Goal: Transaction & Acquisition: Purchase product/service

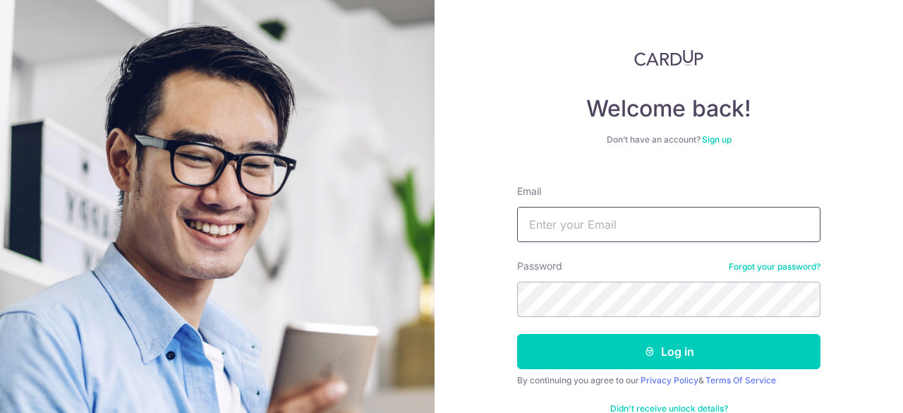
type input "jstang114@hotmail.com"
click at [659, 352] on button "Log in" at bounding box center [668, 351] width 303 height 35
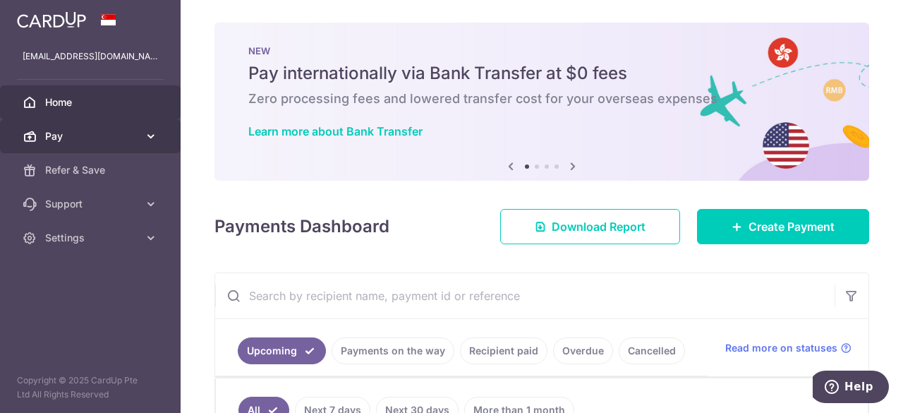
click at [90, 140] on span "Pay" at bounding box center [91, 136] width 93 height 14
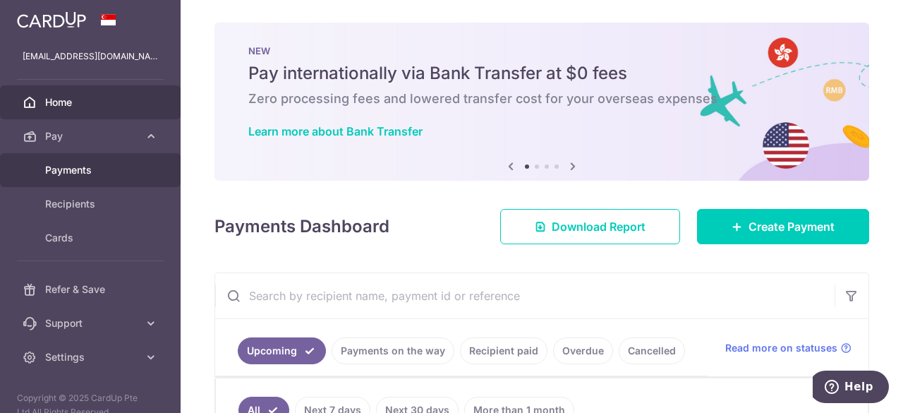
click at [74, 173] on span "Payments" at bounding box center [91, 170] width 93 height 14
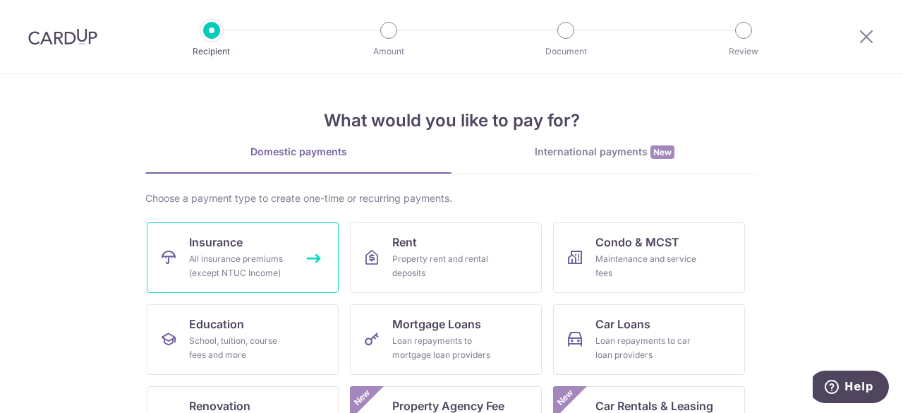
click at [258, 253] on div "All insurance premiums (except NTUC Income)" at bounding box center [240, 266] width 102 height 28
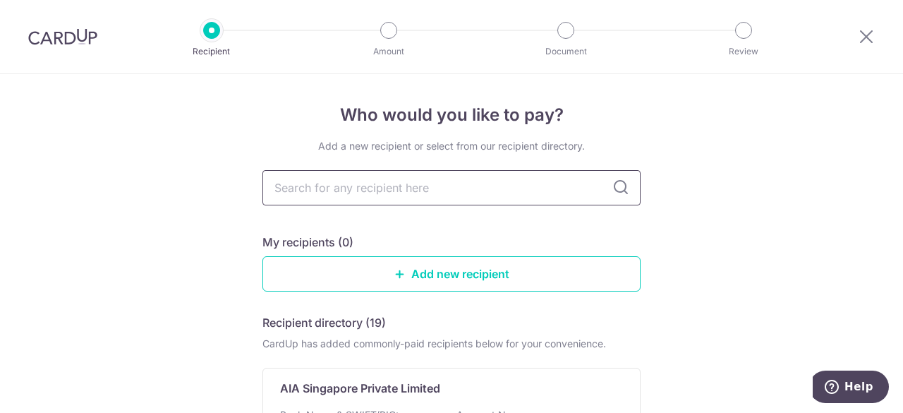
click at [396, 188] on input "text" at bounding box center [451, 187] width 378 height 35
click at [390, 184] on input "text" at bounding box center [451, 187] width 378 height 35
type input "AIA"
click at [145, 190] on div "Who would you like to pay? Add a new recipient or select from our recipient dir…" at bounding box center [451, 347] width 903 height 547
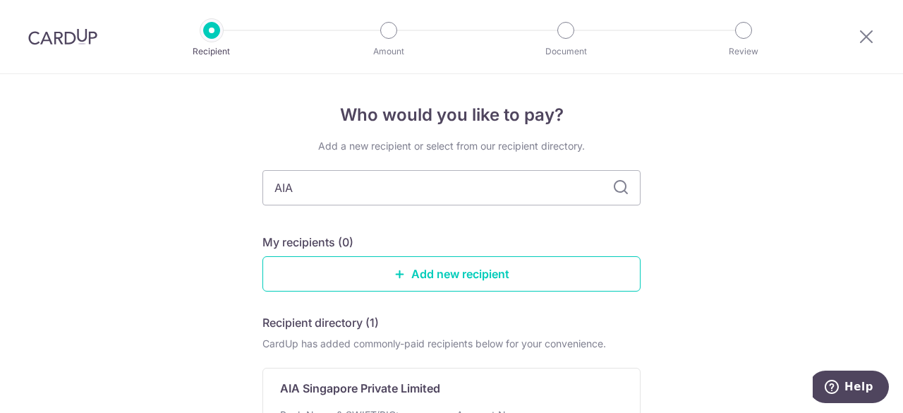
click at [380, 222] on div "Add a new recipient or select from our recipient directory. AIA My recipients (…" at bounding box center [451, 347] width 378 height 416
click at [618, 188] on icon at bounding box center [620, 187] width 17 height 17
click at [410, 200] on input "AIA" at bounding box center [451, 187] width 378 height 35
type input "A"
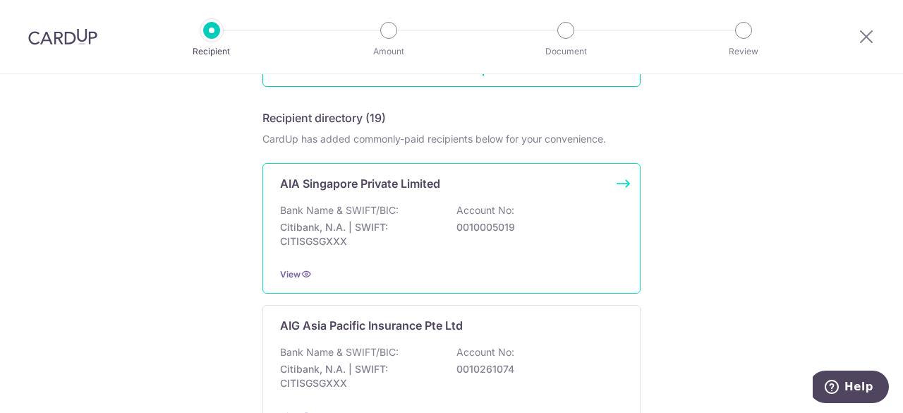
scroll to position [282, 0]
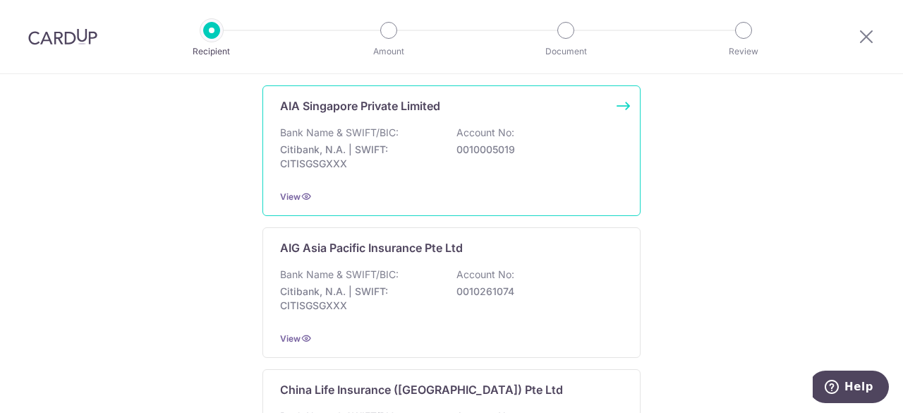
click at [375, 143] on p "Citibank, N.A. | SWIFT: CITISGSGXXX" at bounding box center [359, 157] width 158 height 28
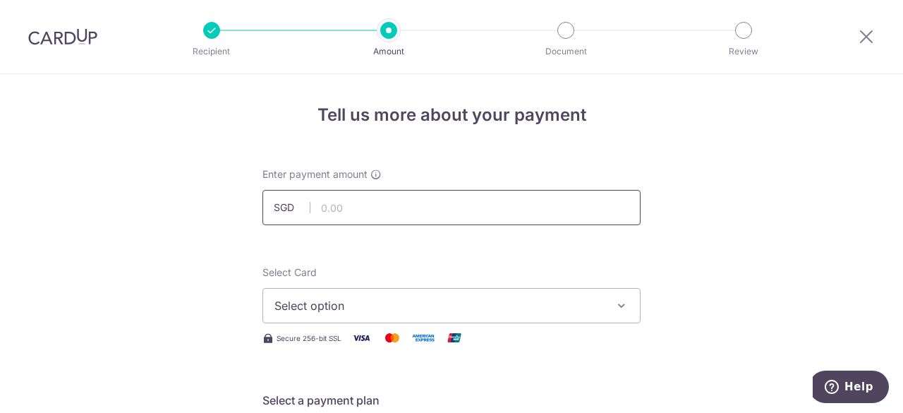
click at [528, 213] on input "text" at bounding box center [451, 207] width 378 height 35
type input "200.00"
click at [504, 313] on span "Select option" at bounding box center [438, 305] width 329 height 17
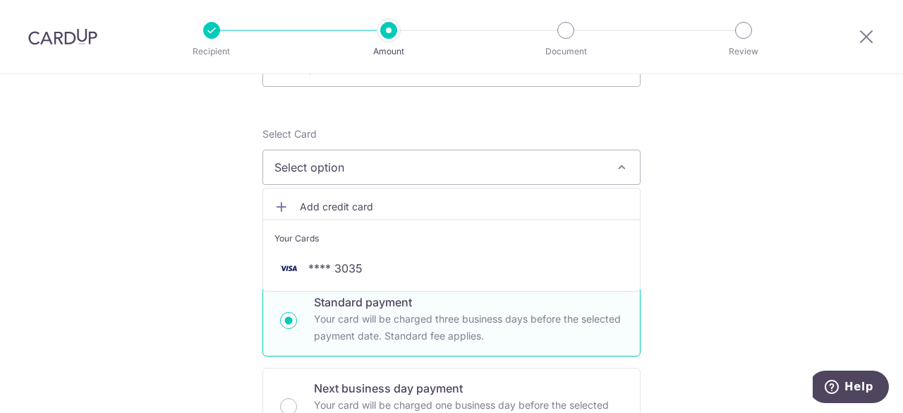
scroll to position [141, 0]
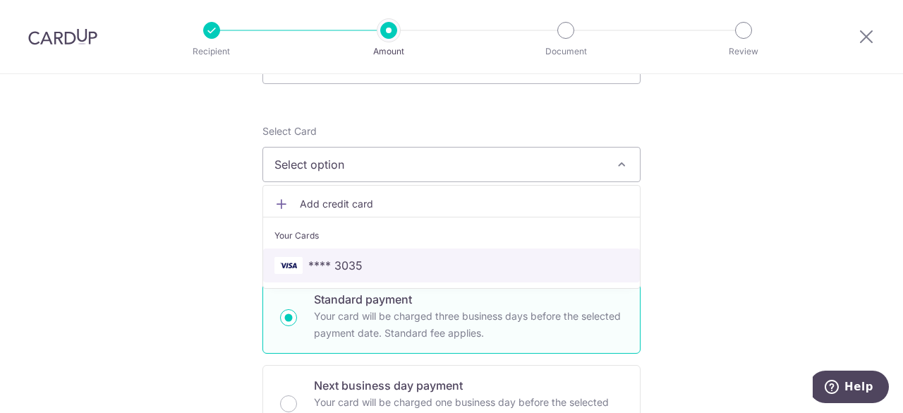
click at [361, 263] on span "**** 3035" at bounding box center [451, 265] width 354 height 17
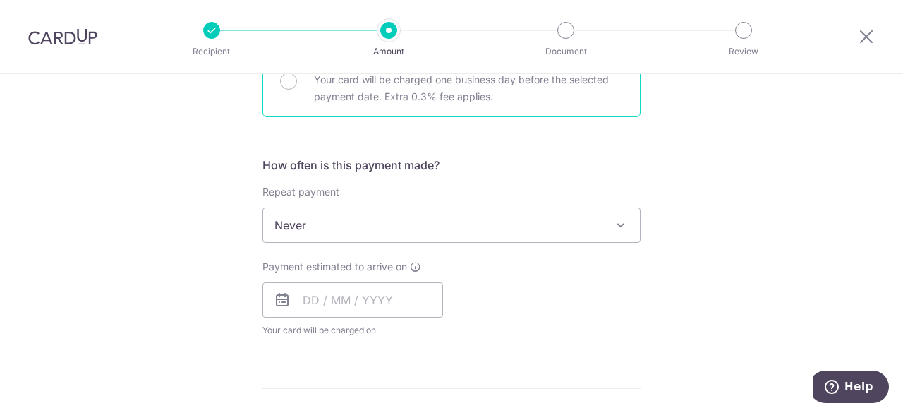
scroll to position [494, 0]
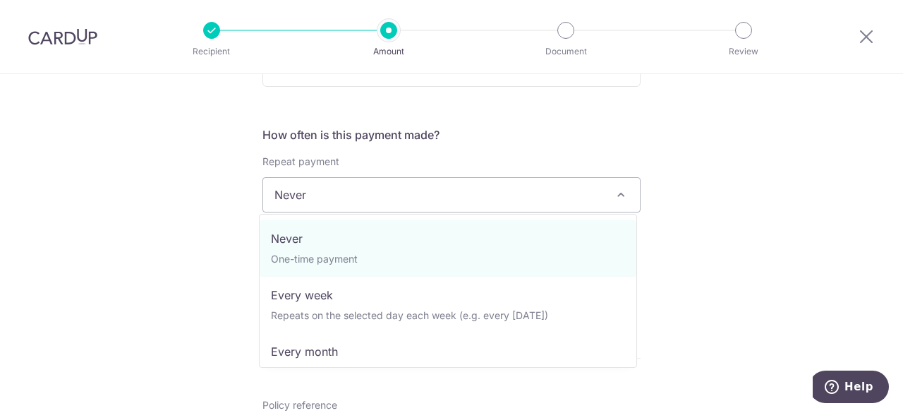
click at [528, 187] on span "Never" at bounding box center [451, 195] width 377 height 34
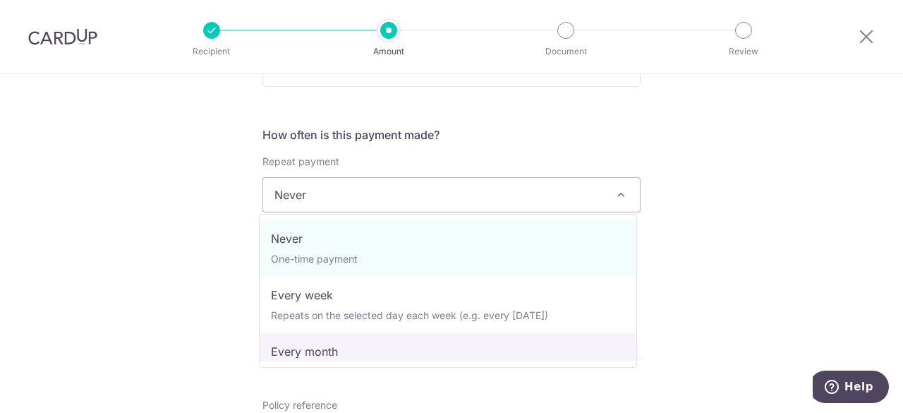
select select "3"
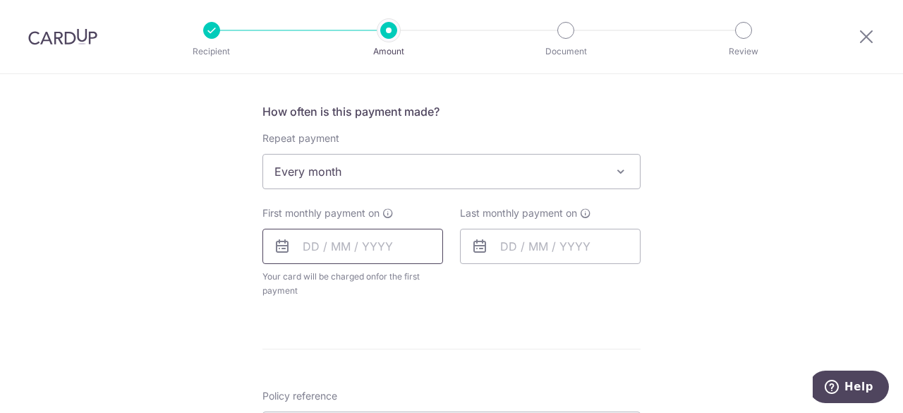
scroll to position [564, 0]
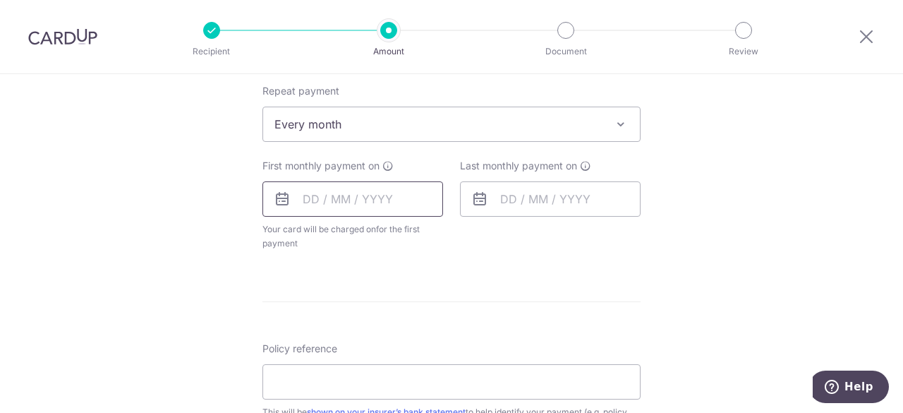
click at [354, 200] on input "text" at bounding box center [352, 198] width 181 height 35
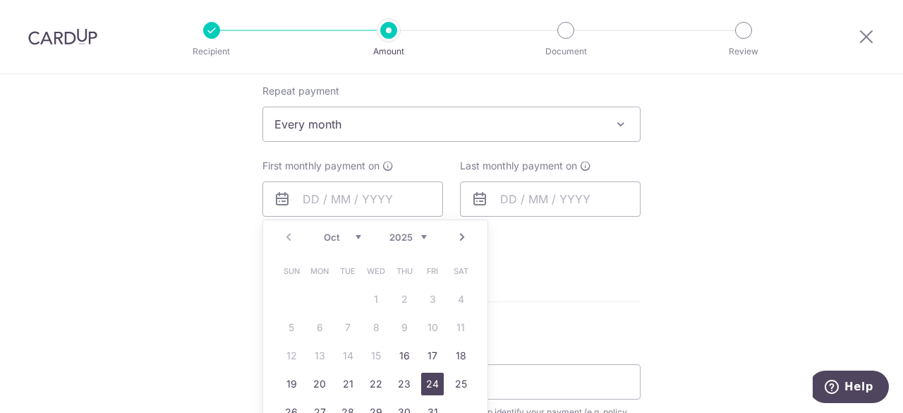
click at [432, 386] on link "24" at bounding box center [432, 383] width 23 height 23
type input "[DATE]"
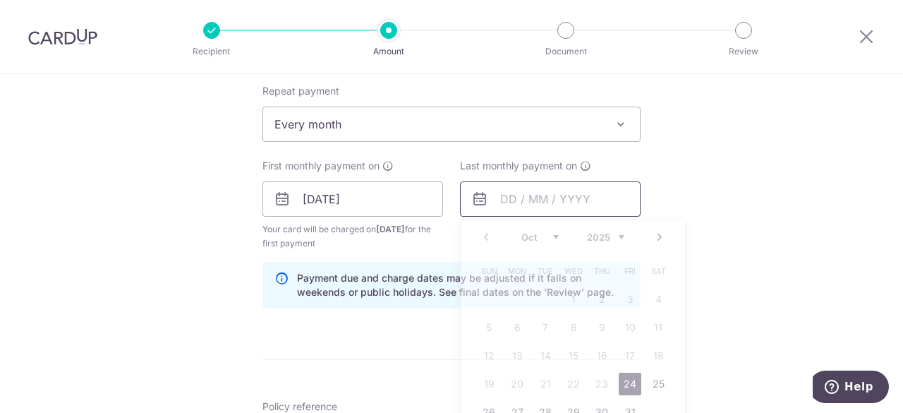
click at [516, 192] on input "text" at bounding box center [550, 198] width 181 height 35
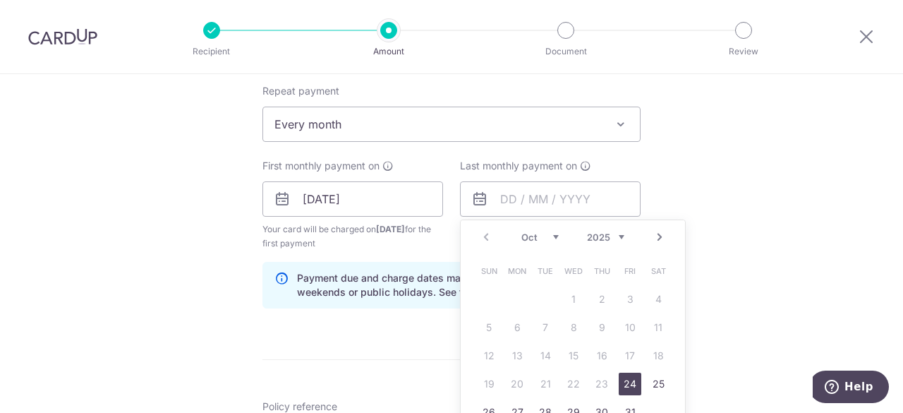
click at [619, 235] on select "2025 2026 2027 2028 2029 2030 2031 2032 2033 2034 2035" at bounding box center [605, 236] width 37 height 11
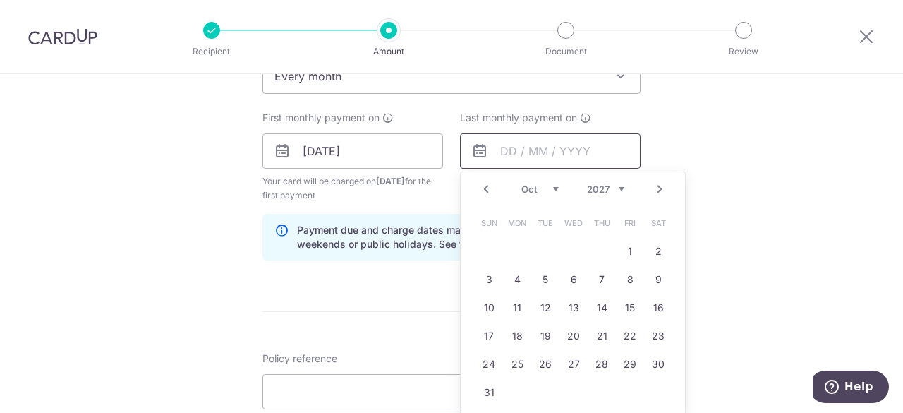
scroll to position [635, 0]
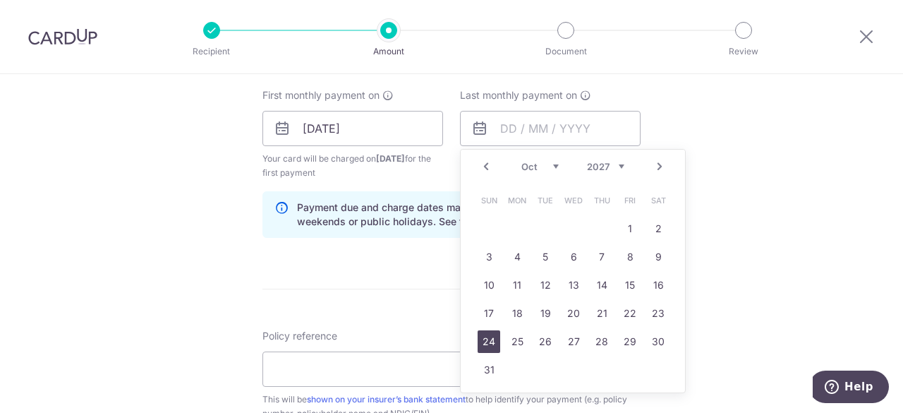
click at [485, 338] on link "24" at bounding box center [489, 341] width 23 height 23
type input "24/10/2027"
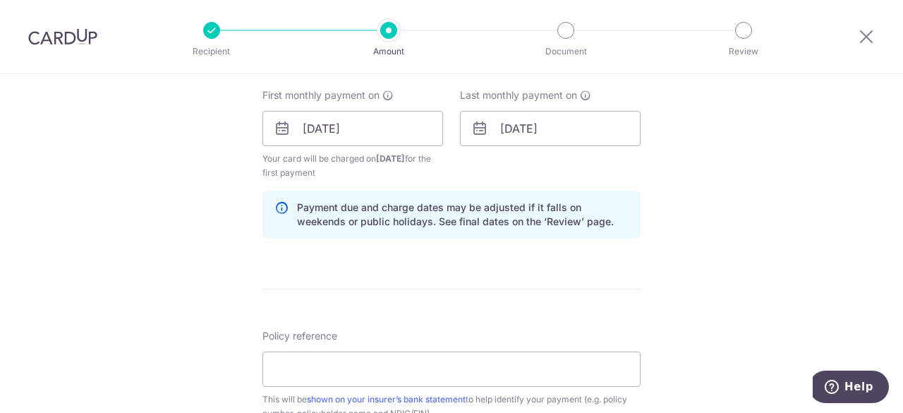
click at [713, 174] on div "Tell us more about your payment Enter payment amount SGD 200.00 200.00 Select C…" at bounding box center [451, 113] width 903 height 1348
click at [680, 211] on div "Tell us more about your payment Enter payment amount SGD 200.00 200.00 Select C…" at bounding box center [451, 113] width 903 height 1348
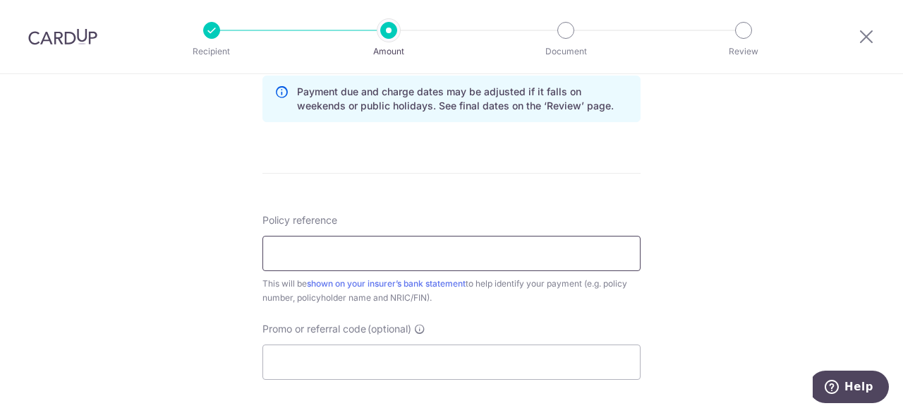
scroll to position [847, 0]
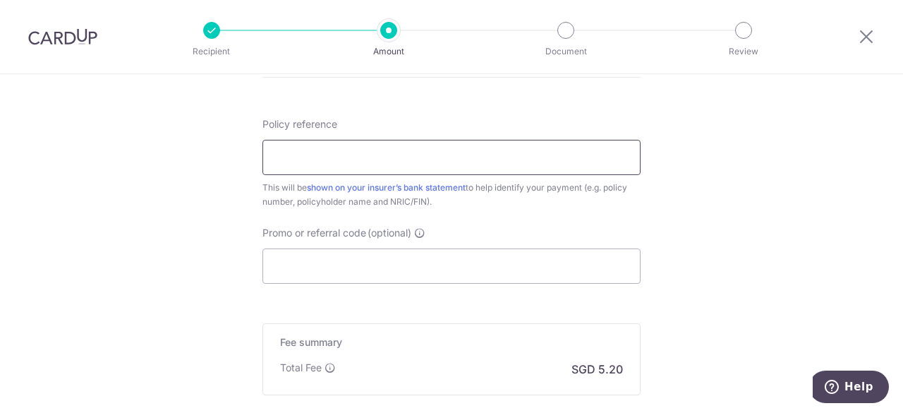
click at [391, 145] on input "Policy reference" at bounding box center [451, 157] width 378 height 35
click at [354, 159] on input "U1261" at bounding box center [451, 157] width 378 height 35
type input "U126127207"
click at [454, 262] on input "Promo or referral code (optional)" at bounding box center [451, 265] width 378 height 35
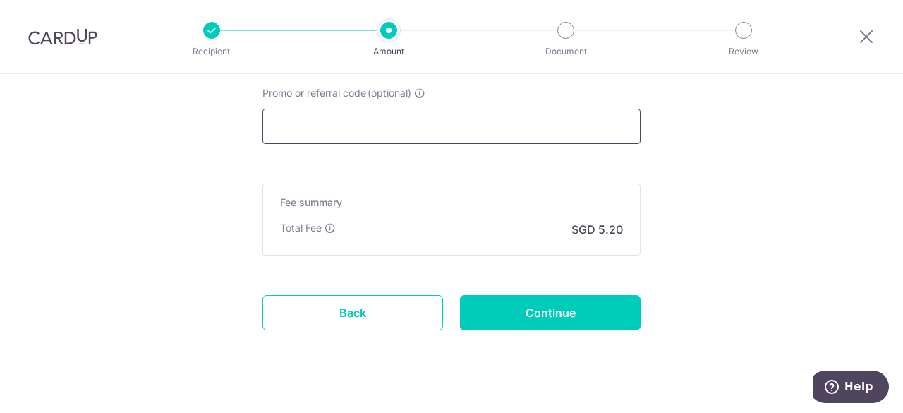
scroll to position [988, 0]
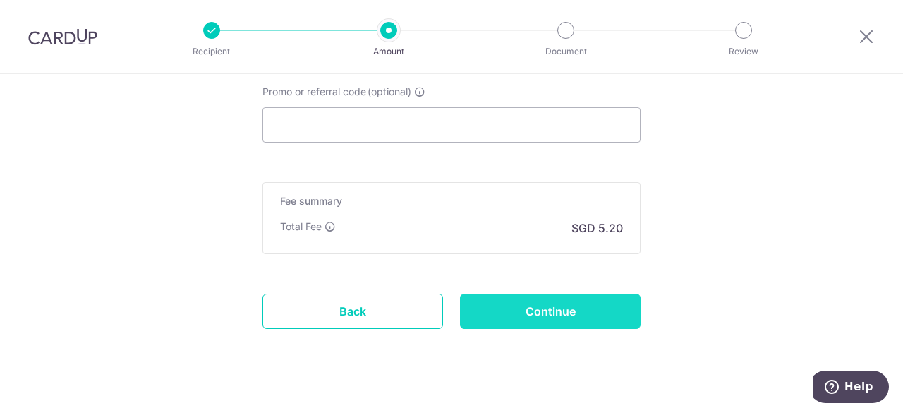
click at [551, 314] on input "Continue" at bounding box center [550, 310] width 181 height 35
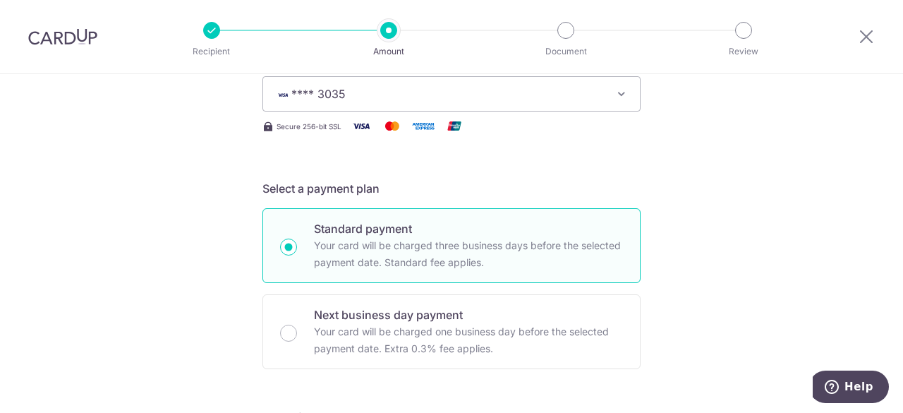
scroll to position [0, 0]
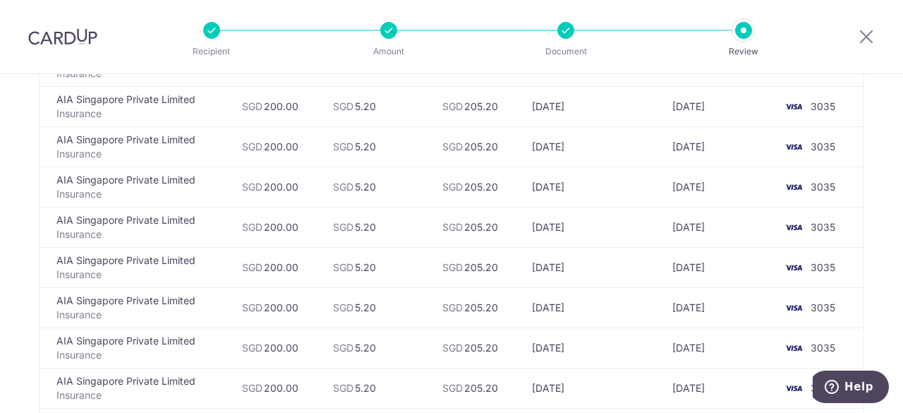
scroll to position [1036, 0]
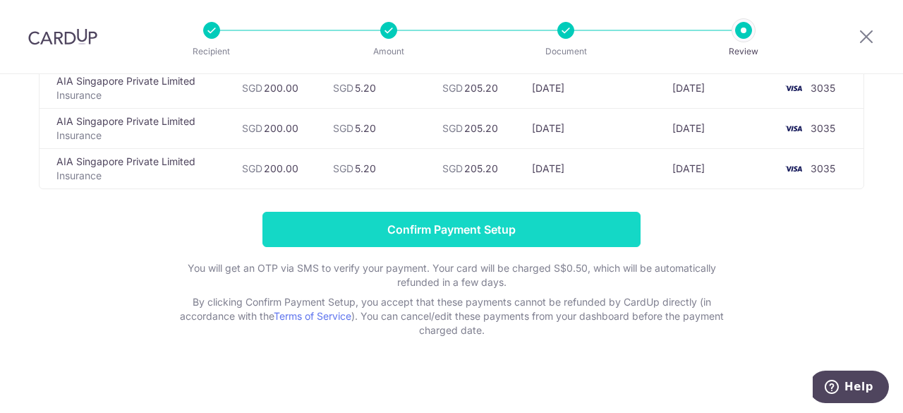
click at [485, 230] on input "Confirm Payment Setup" at bounding box center [451, 229] width 378 height 35
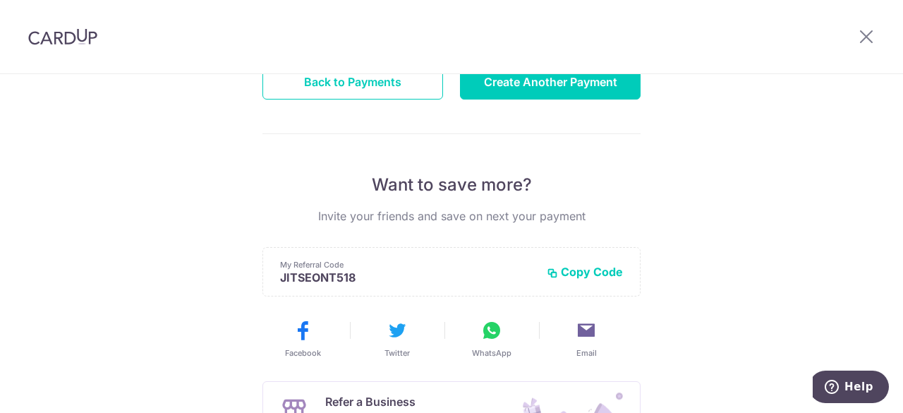
scroll to position [61, 0]
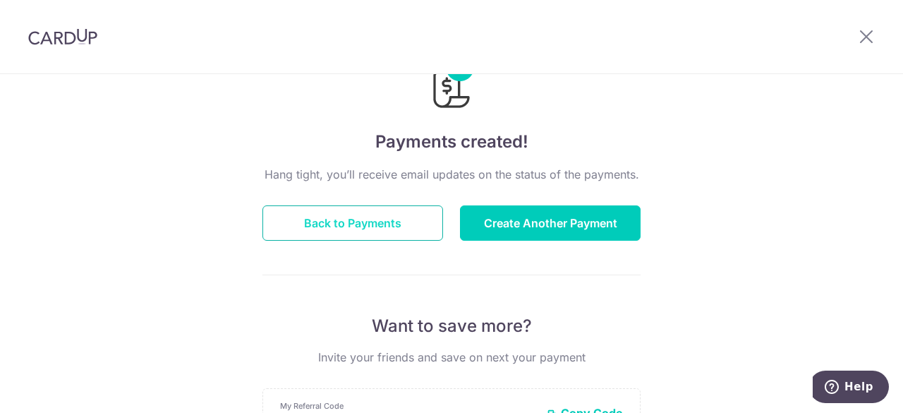
click at [371, 219] on button "Back to Payments" at bounding box center [352, 222] width 181 height 35
